Goal: Complete application form

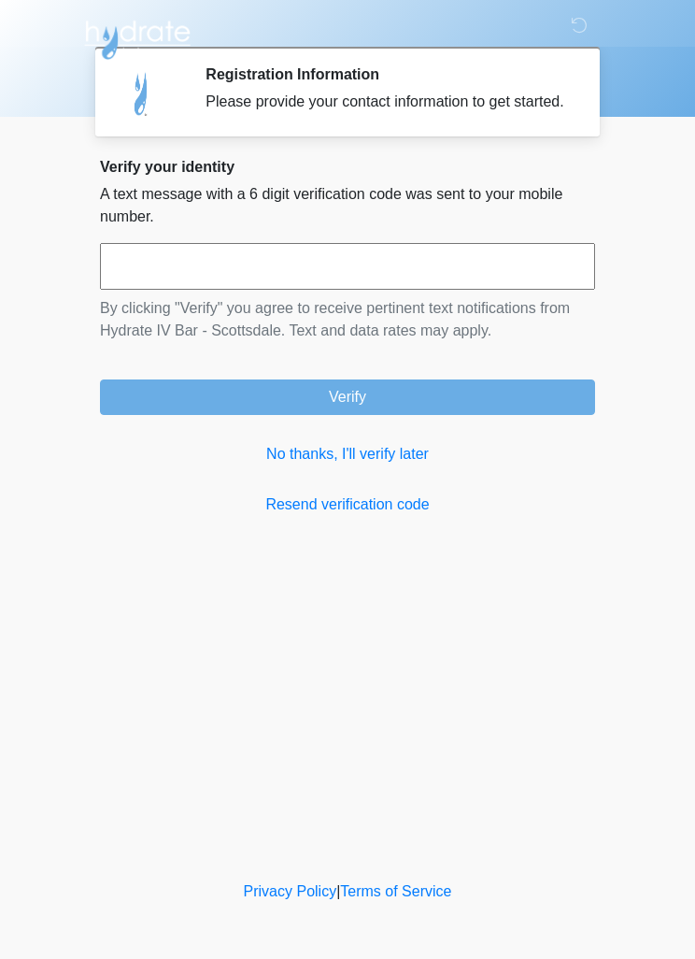
click at [397, 466] on link "No thanks, I'll verify later" at bounding box center [347, 454] width 495 height 22
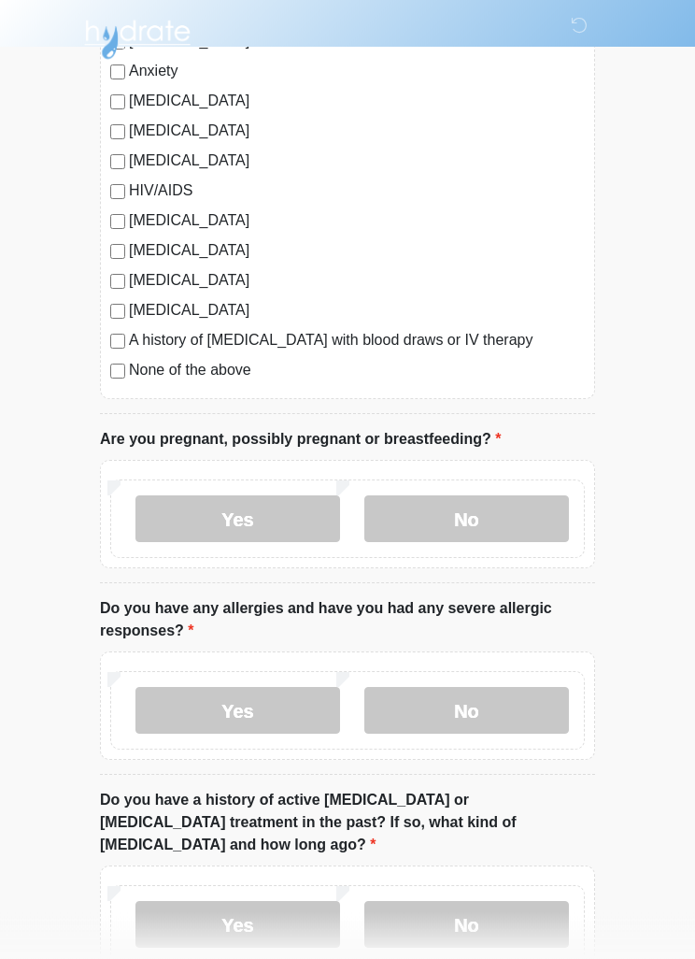
scroll to position [393, 0]
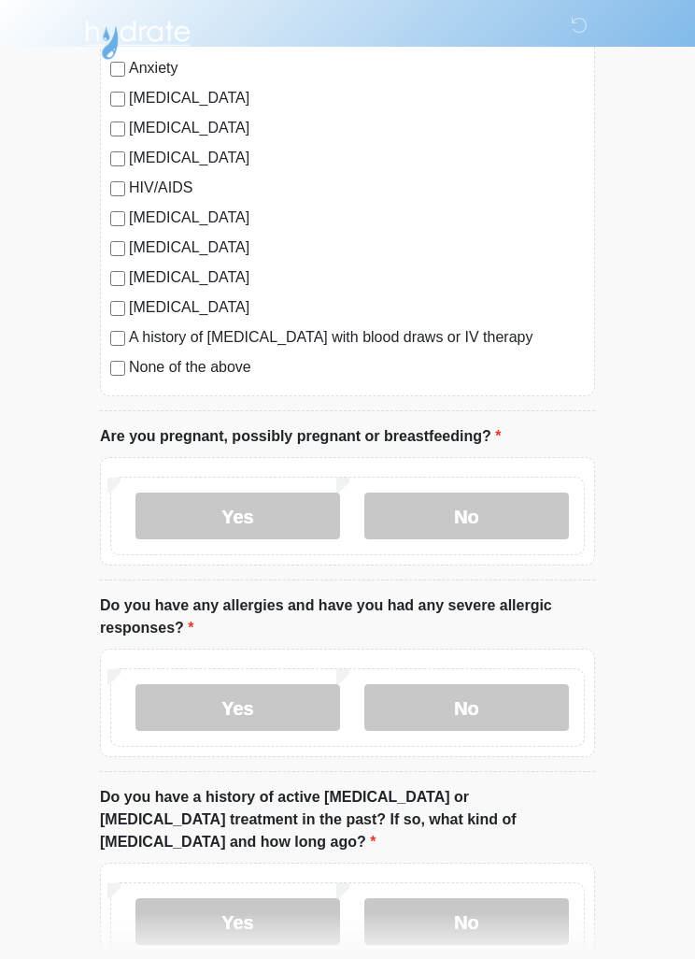
click at [477, 500] on label "No" at bounding box center [467, 516] width 205 height 47
click at [501, 705] on label "No" at bounding box center [467, 707] width 205 height 47
click at [512, 898] on label "No" at bounding box center [467, 921] width 205 height 47
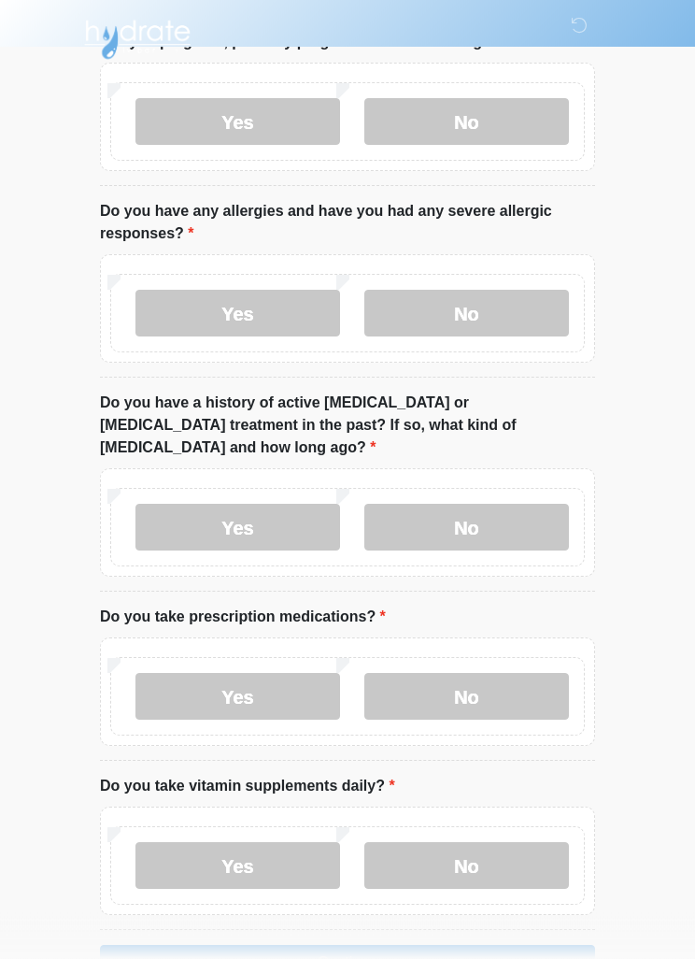
scroll to position [789, 0]
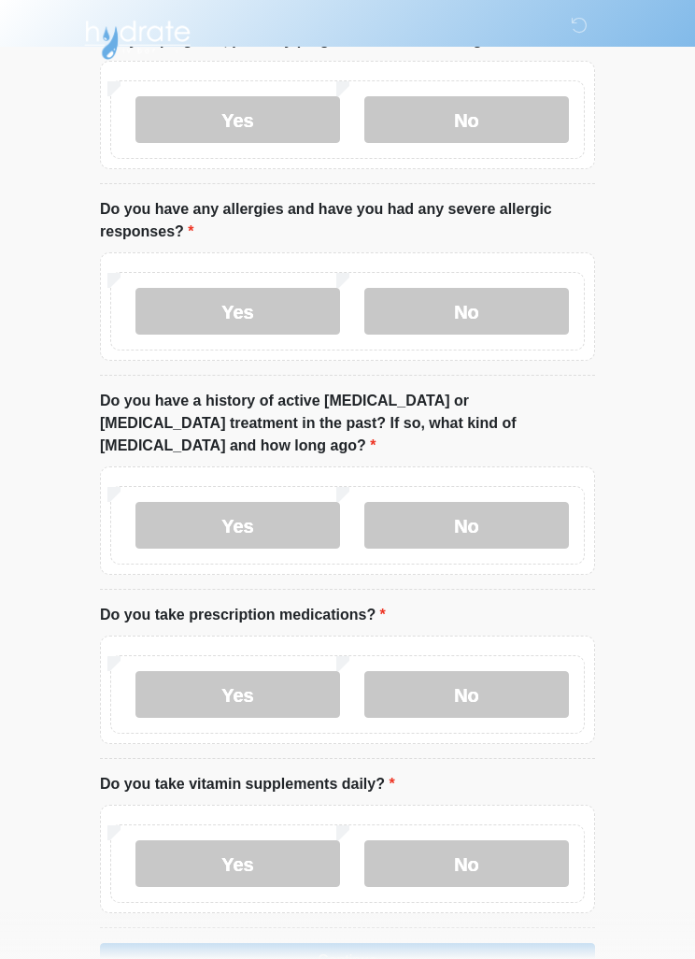
click at [505, 671] on label "No" at bounding box center [467, 694] width 205 height 47
click at [272, 840] on label "Yes" at bounding box center [238, 863] width 205 height 47
click at [451, 843] on label "No" at bounding box center [467, 863] width 205 height 47
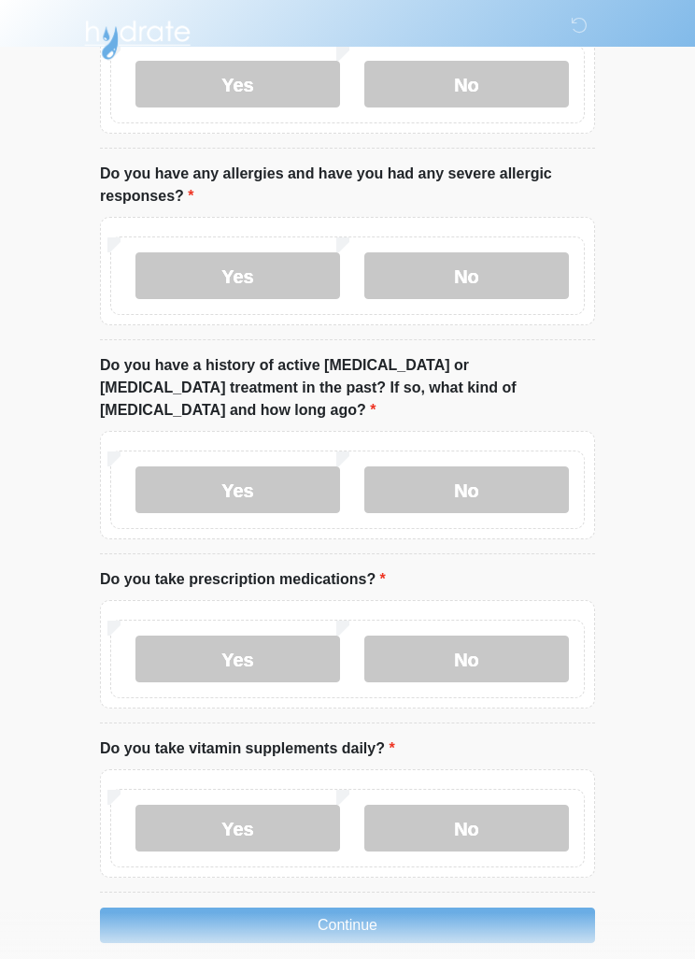
click at [466, 908] on button "Continue" at bounding box center [347, 926] width 495 height 36
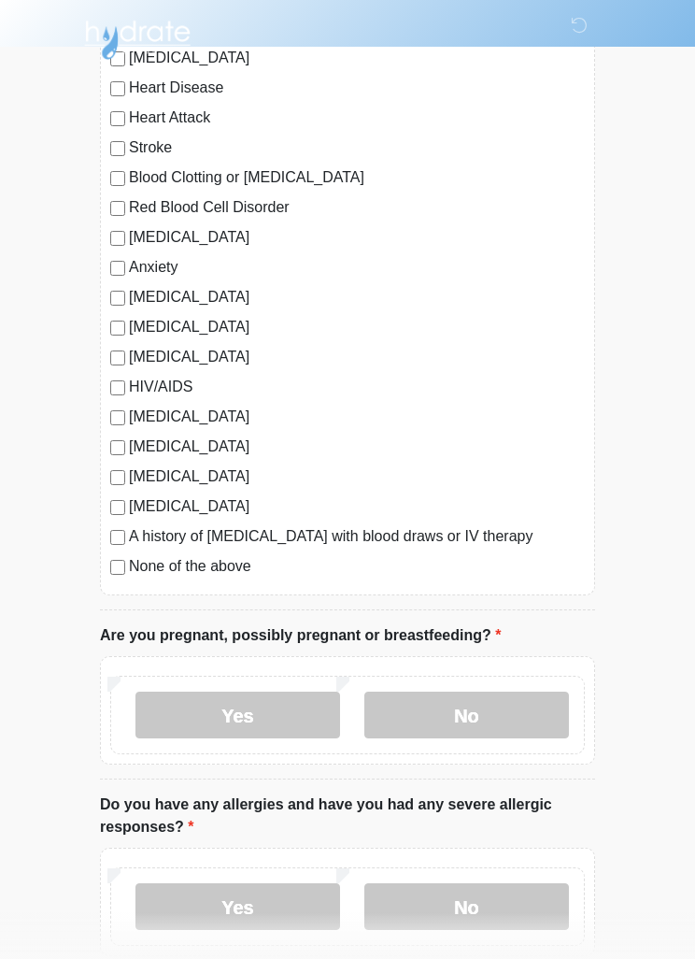
scroll to position [0, 0]
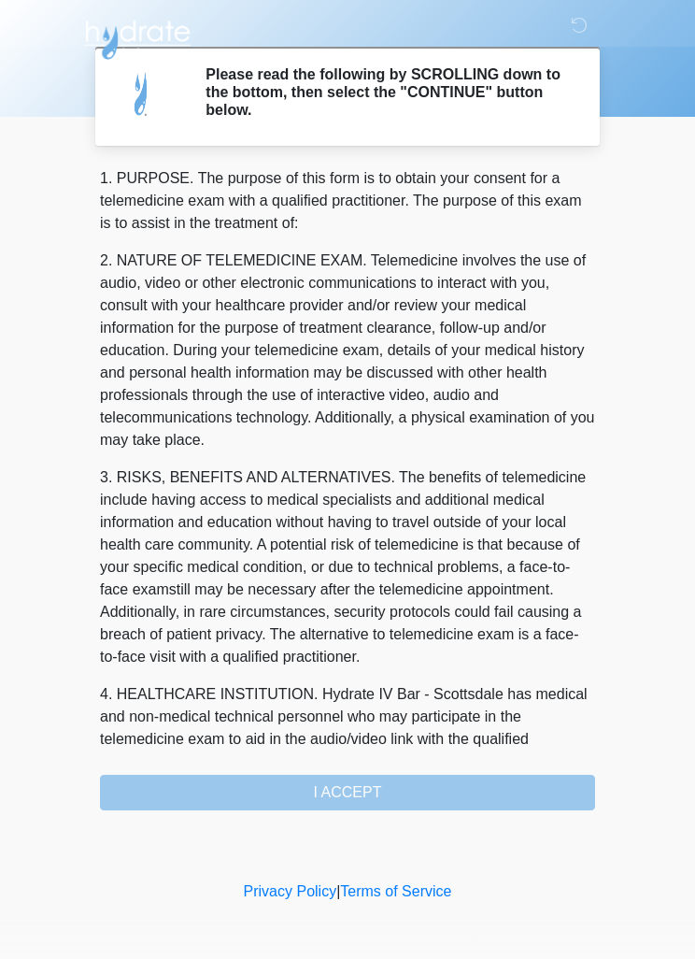
click at [399, 784] on div "1. PURPOSE. The purpose of this form is to obtain your consent for a telemedici…" at bounding box center [347, 488] width 495 height 643
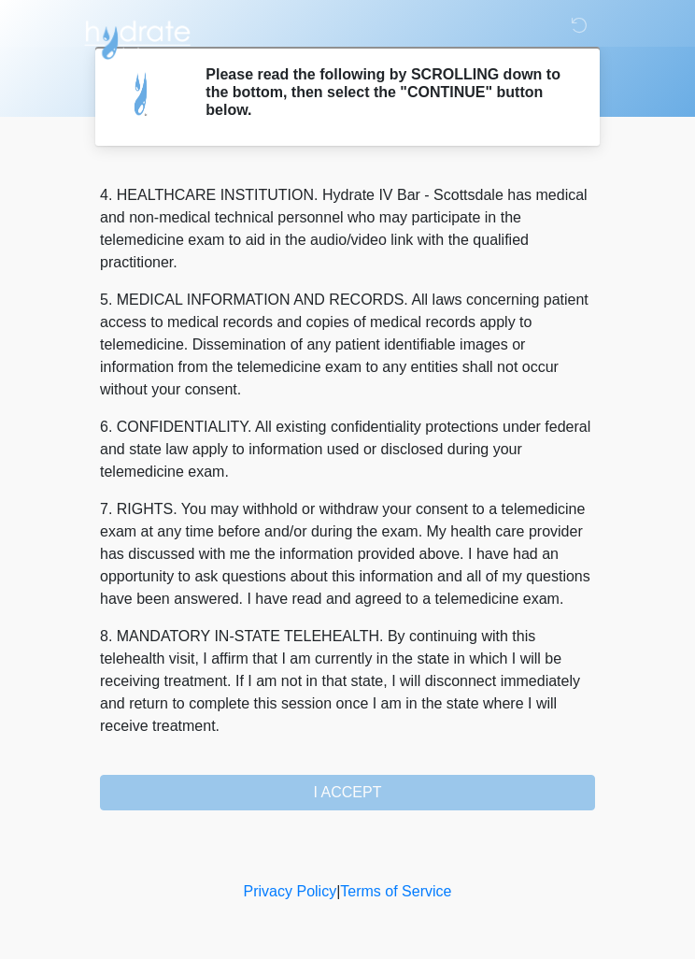
scroll to position [522, 0]
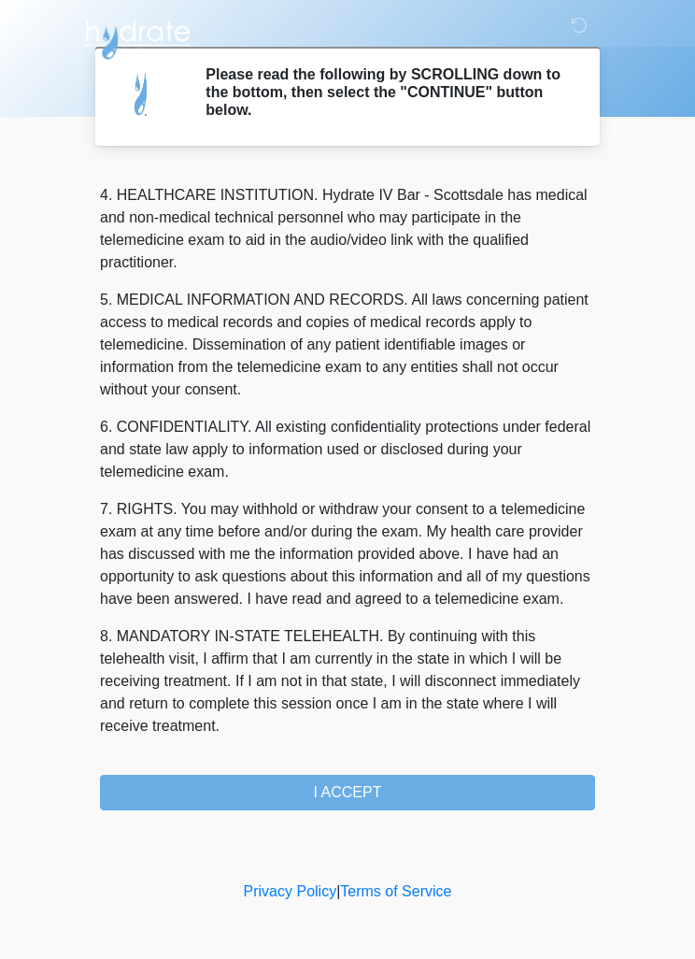
click at [385, 789] on button "I ACCEPT" at bounding box center [347, 793] width 495 height 36
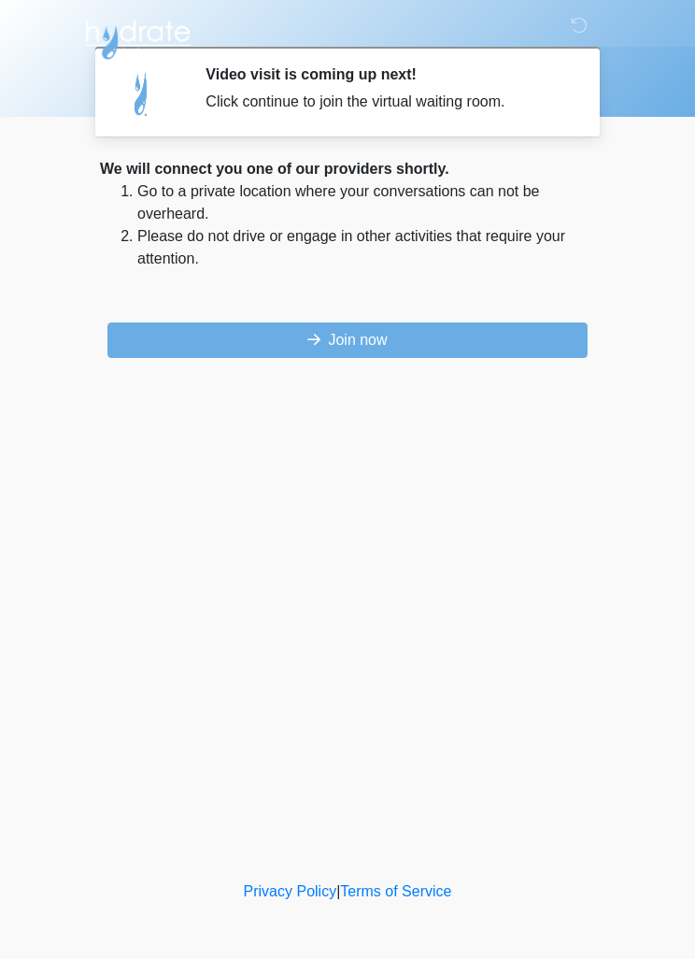
click at [461, 330] on button "Join now" at bounding box center [348, 341] width 480 height 36
